Goal: Task Accomplishment & Management: Use online tool/utility

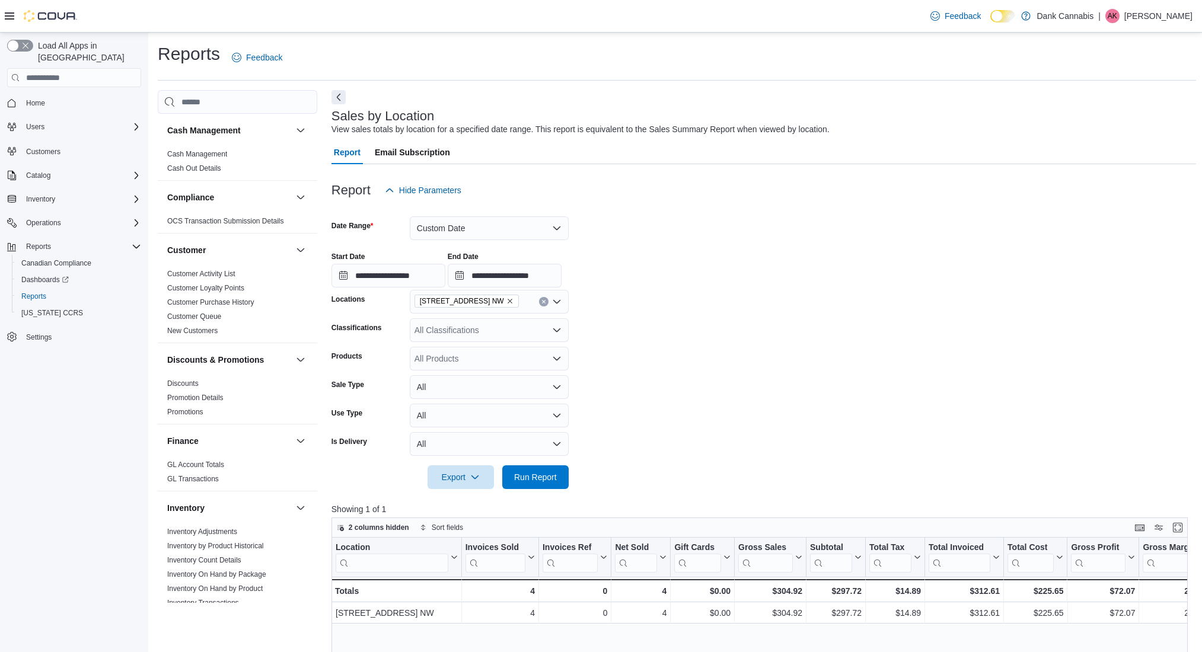
scroll to position [133, 0]
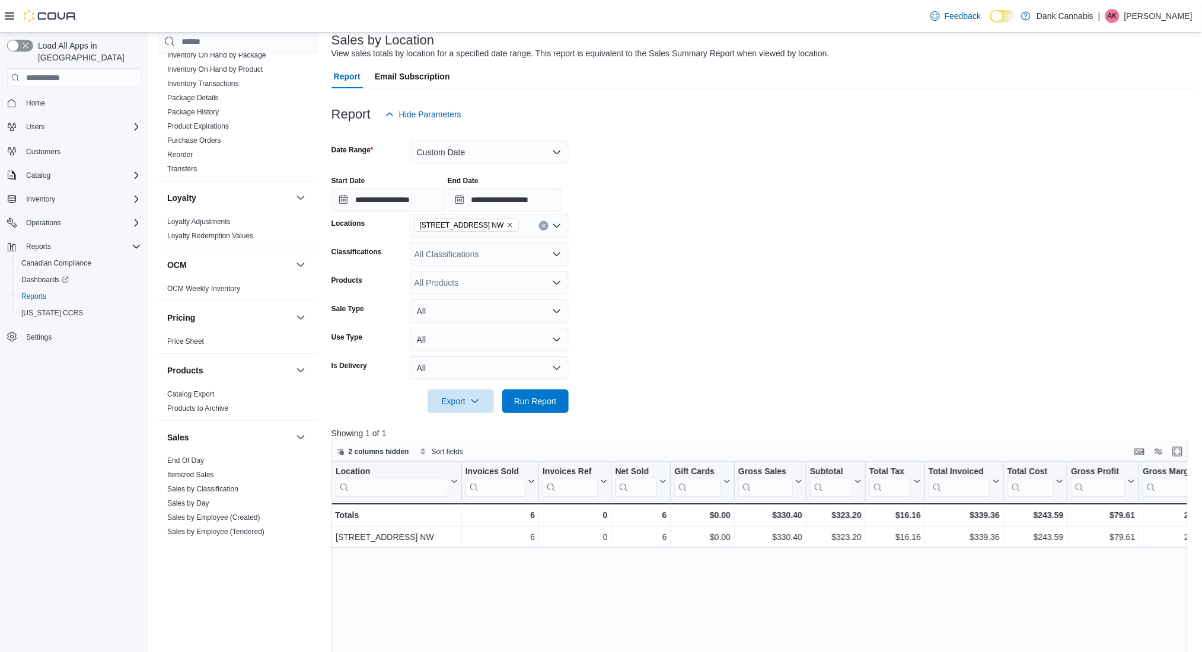
scroll to position [579, 0]
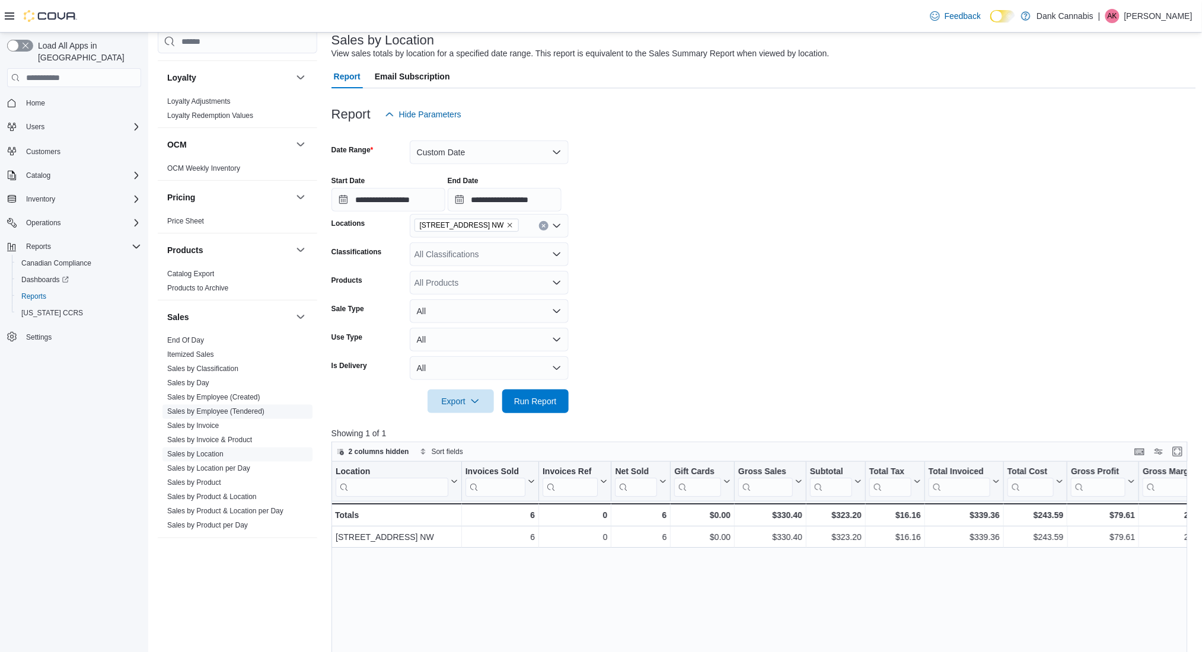
click at [223, 410] on link "Sales by Employee (Tendered)" at bounding box center [215, 412] width 97 height 8
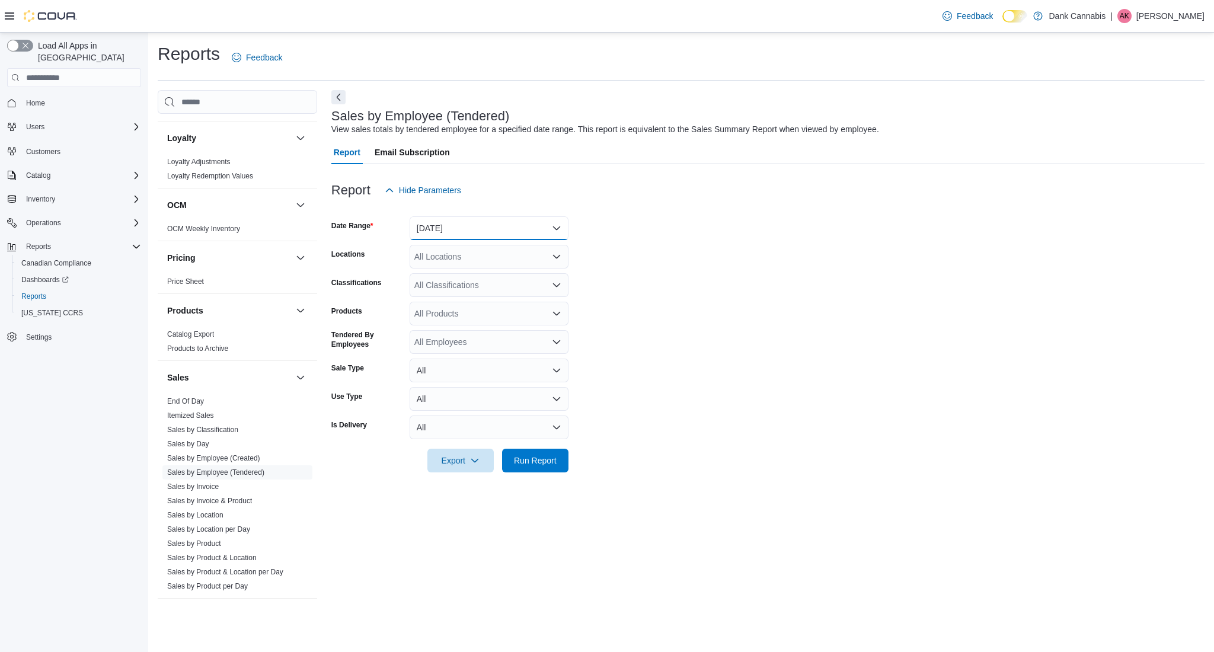
click at [452, 227] on button "[DATE]" at bounding box center [489, 228] width 159 height 24
click at [431, 267] on button "[DATE]" at bounding box center [489, 276] width 159 height 24
click at [529, 456] on span "Run Report" at bounding box center [535, 460] width 43 height 12
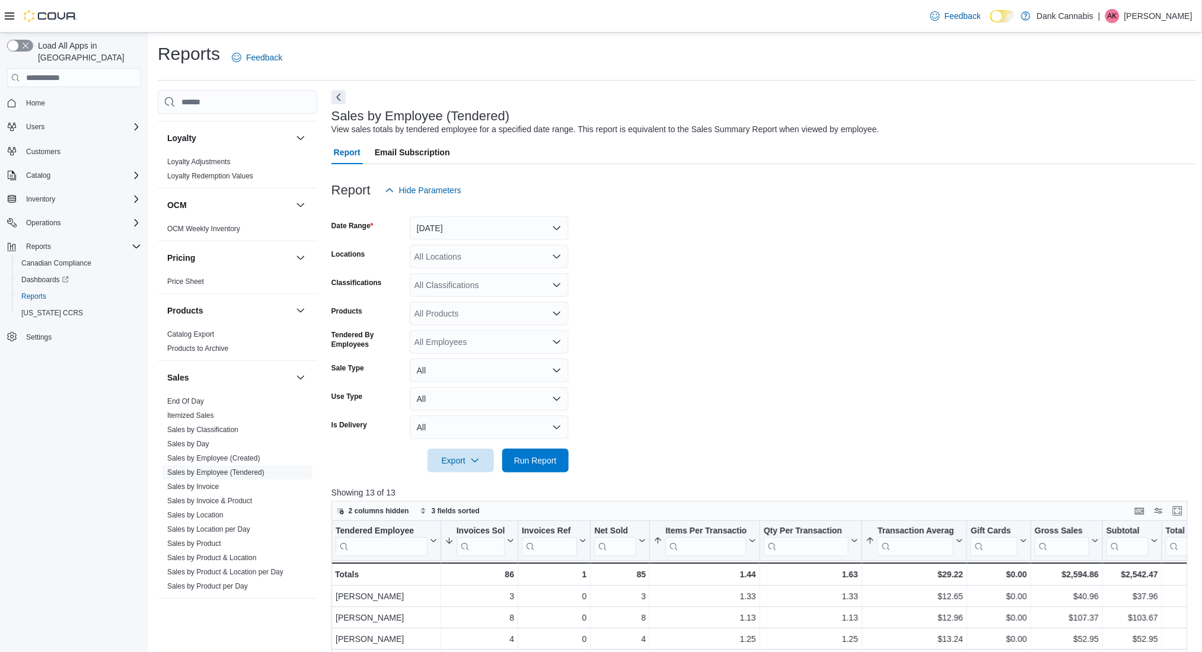
click at [491, 337] on div "All Employees" at bounding box center [489, 342] width 159 height 24
type input "*****"
click at [468, 364] on span "[PERSON_NAME]" at bounding box center [489, 362] width 145 height 12
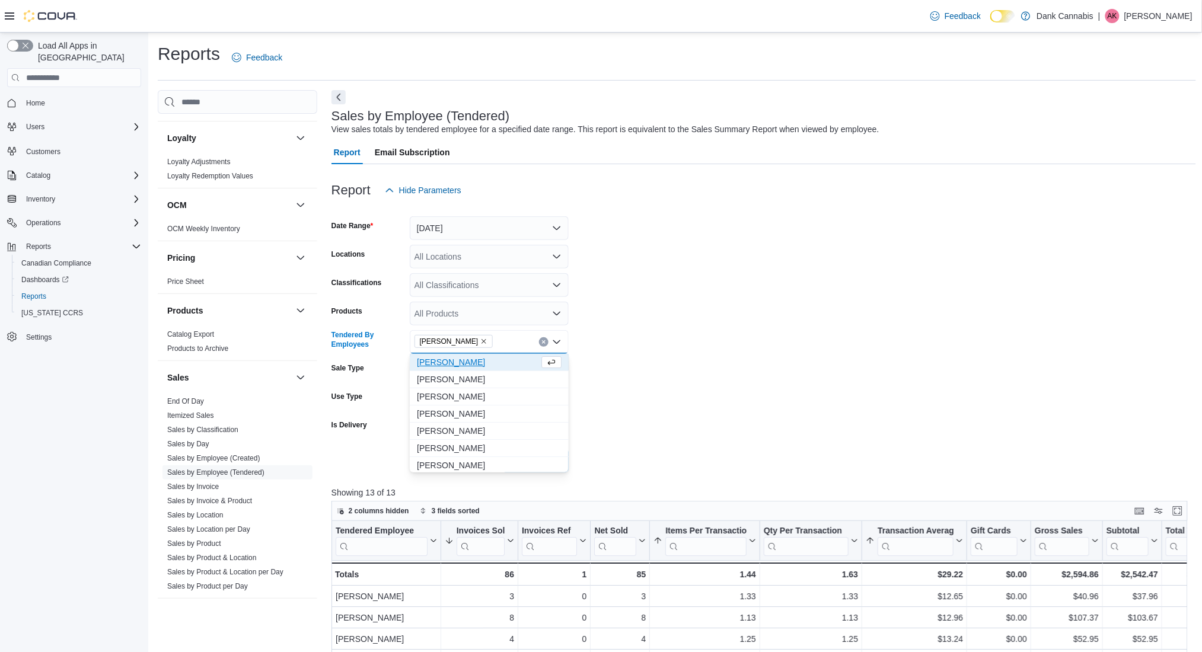
click at [698, 407] on form "Date Range [DATE] Locations All Locations Classifications All Classifications P…" at bounding box center [763, 337] width 864 height 270
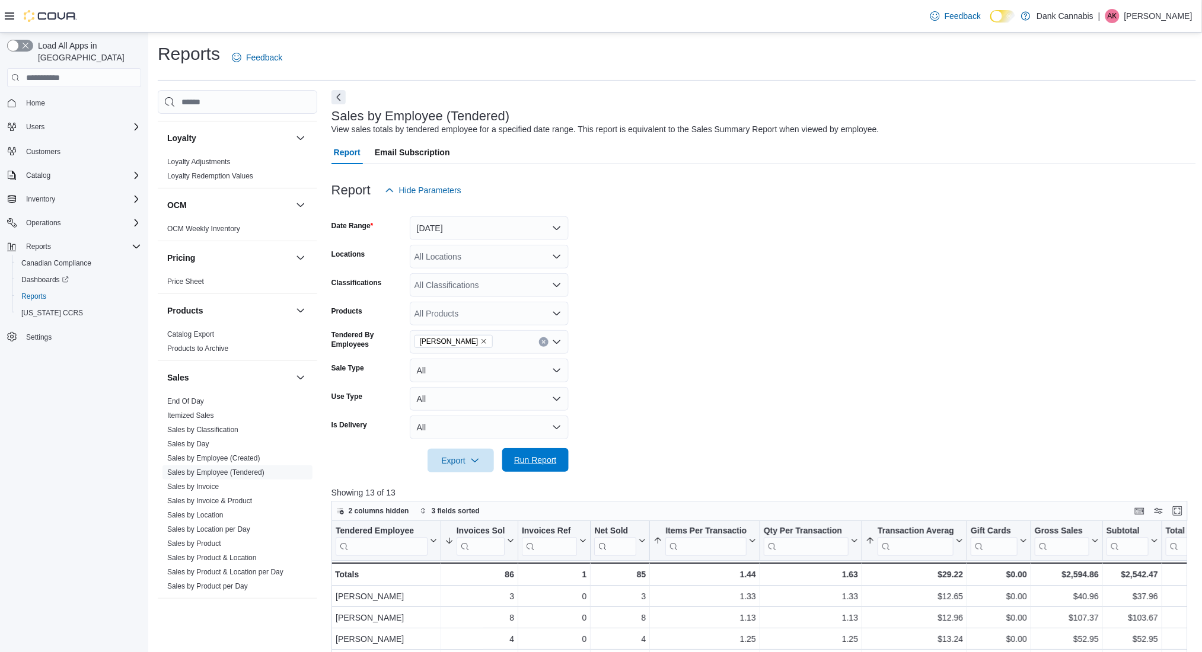
click at [552, 463] on span "Run Report" at bounding box center [535, 460] width 43 height 12
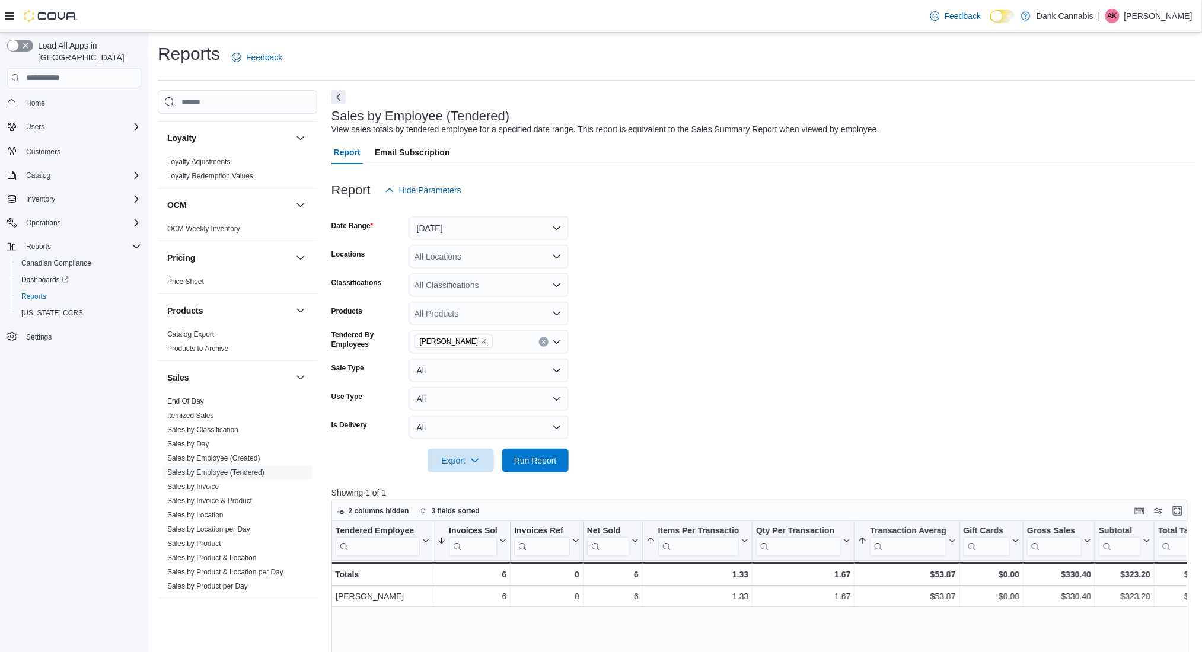
scroll to position [48, 0]
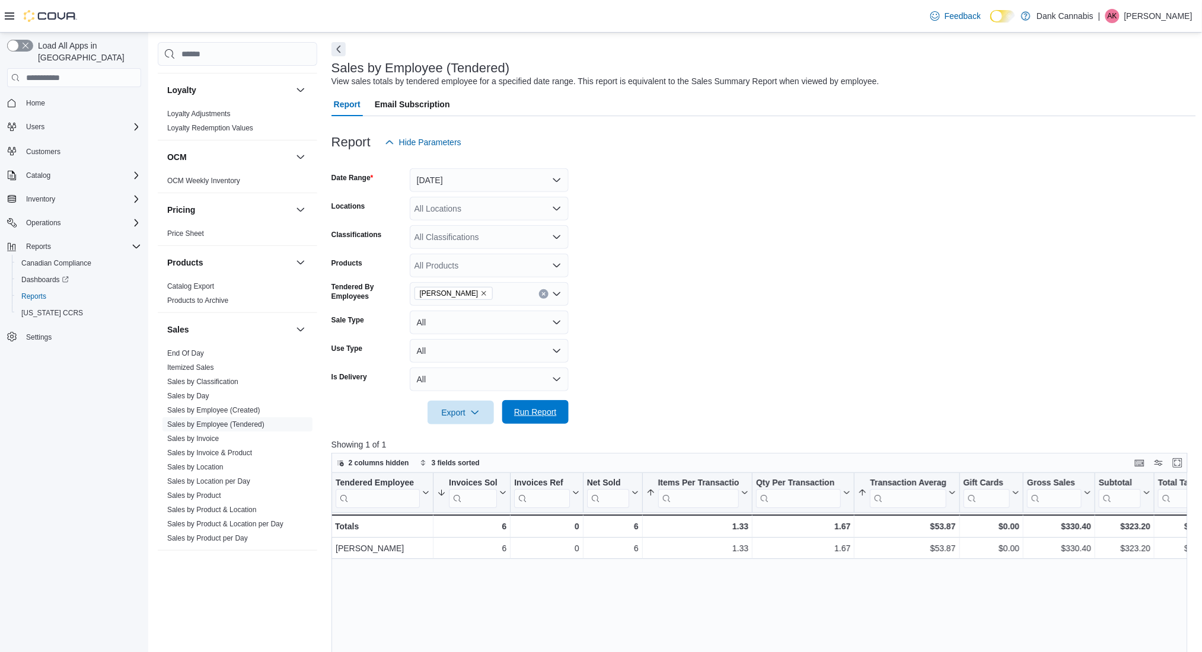
click at [549, 412] on span "Run Report" at bounding box center [535, 412] width 43 height 12
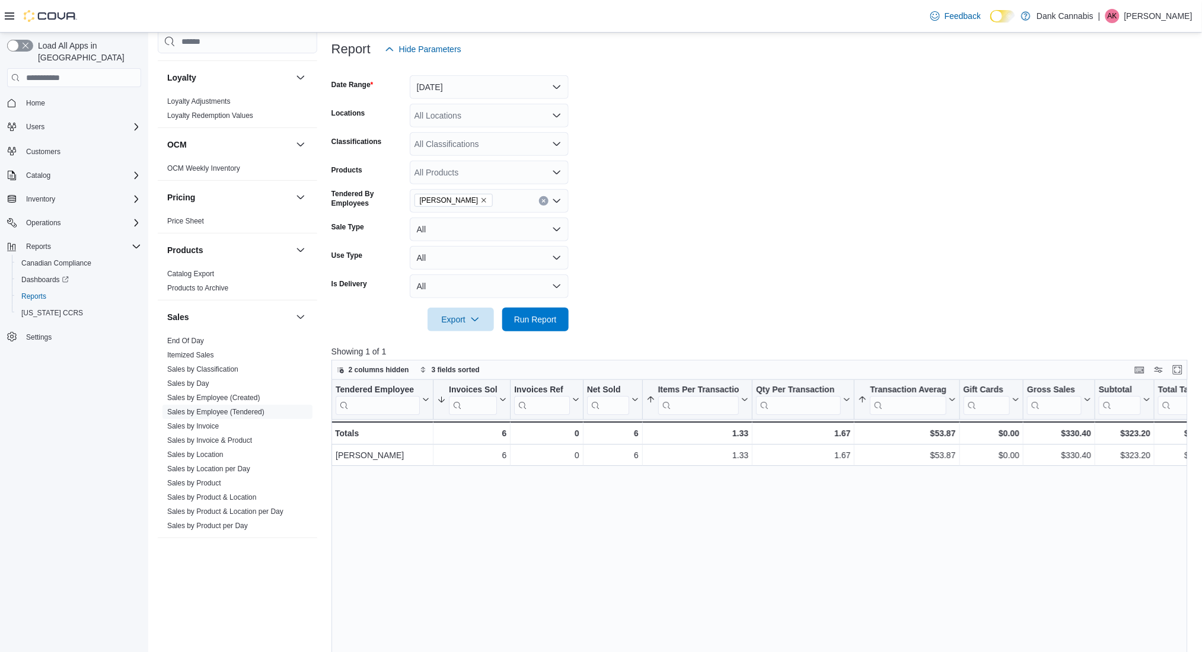
scroll to position [141, 0]
